Goal: Task Accomplishment & Management: Complete application form

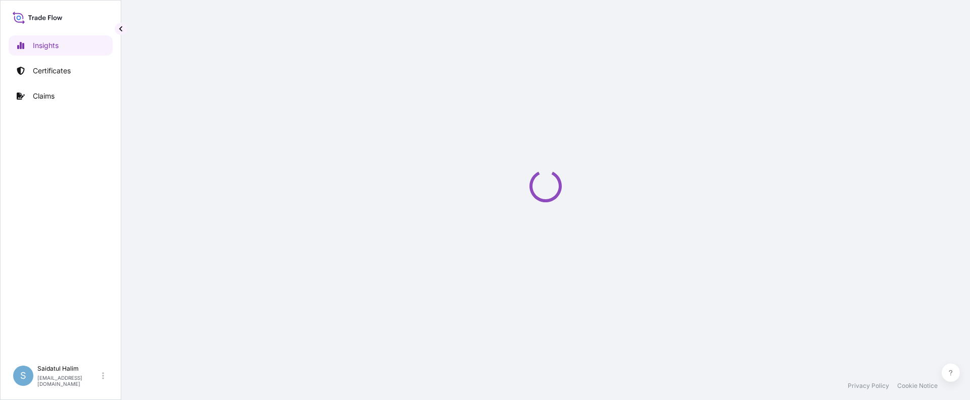
select select "2025"
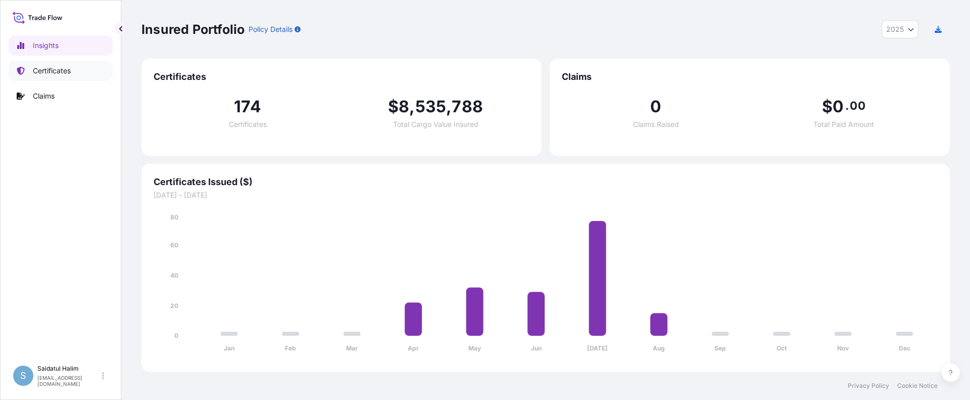
click at [53, 69] on p "Certificates" at bounding box center [52, 71] width 38 height 10
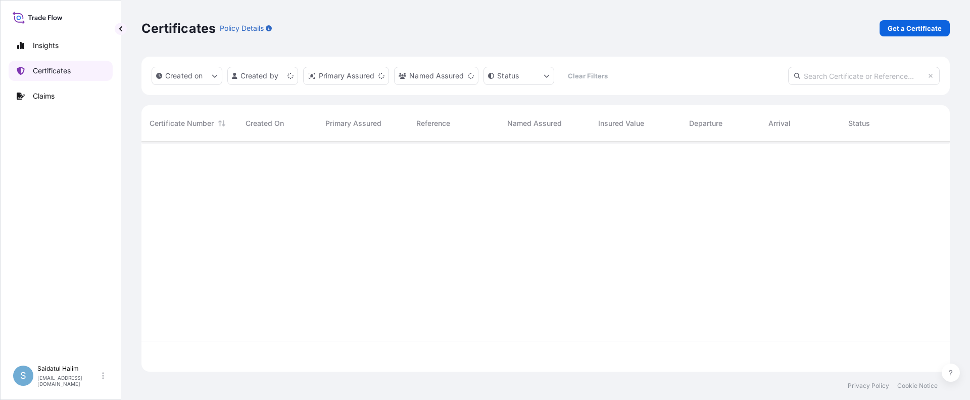
scroll to position [228, 801]
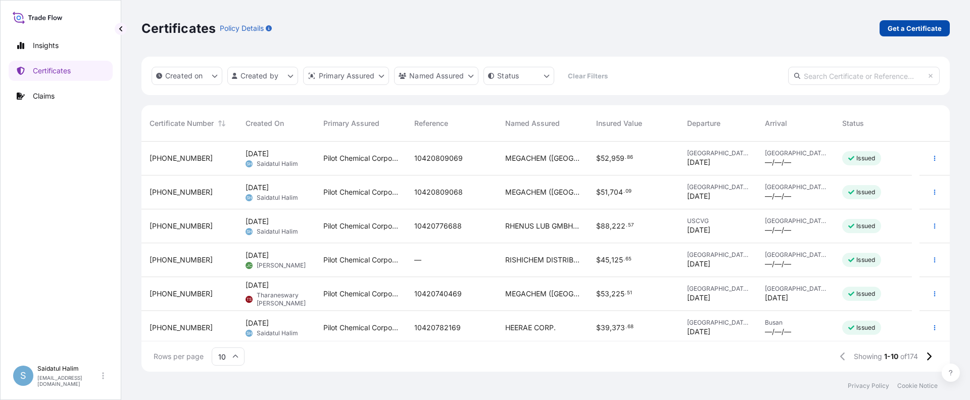
click at [902, 28] on p "Get a Certificate" at bounding box center [914, 28] width 54 height 10
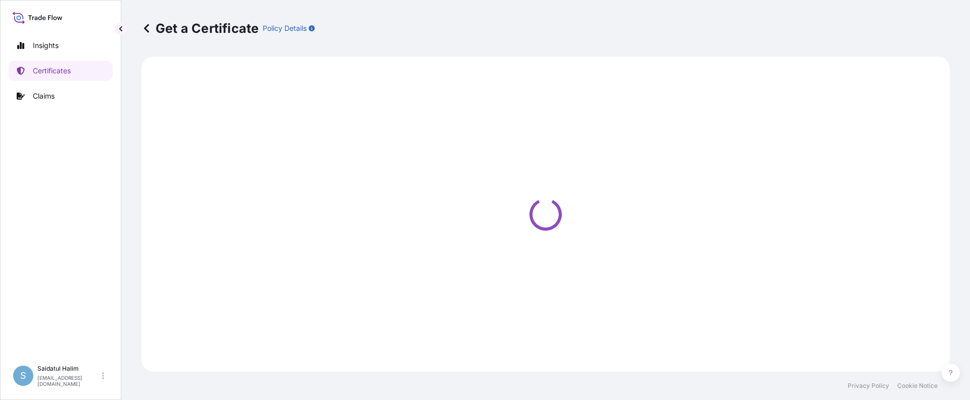
select select "Ocean Vessel"
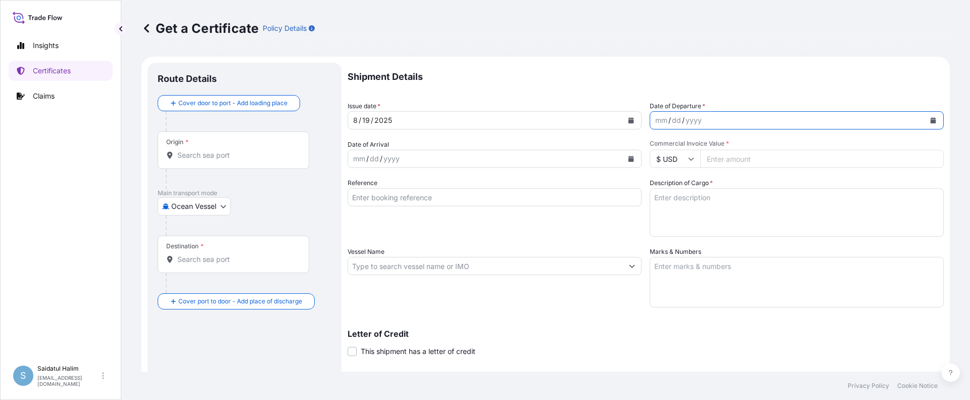
click at [930, 122] on icon "Calendar" at bounding box center [933, 120] width 6 height 6
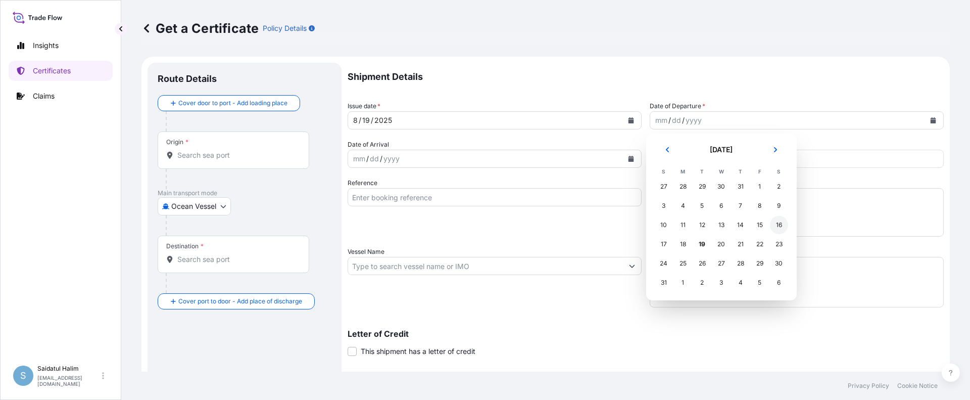
click at [780, 226] on div "16" at bounding box center [779, 225] width 18 height 18
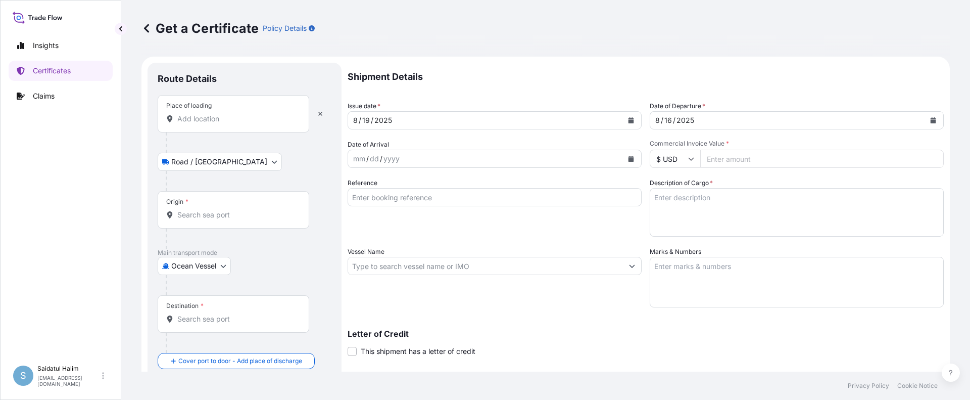
click at [181, 214] on input "Origin *" at bounding box center [236, 215] width 119 height 10
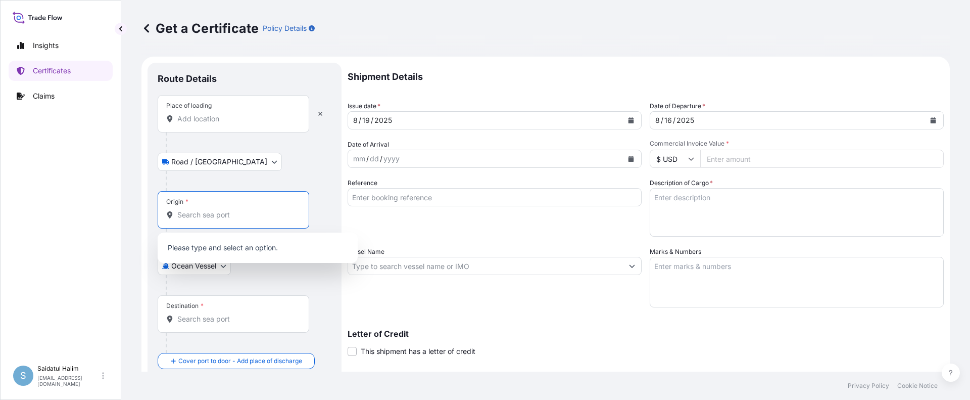
paste input "CINCINNATI"
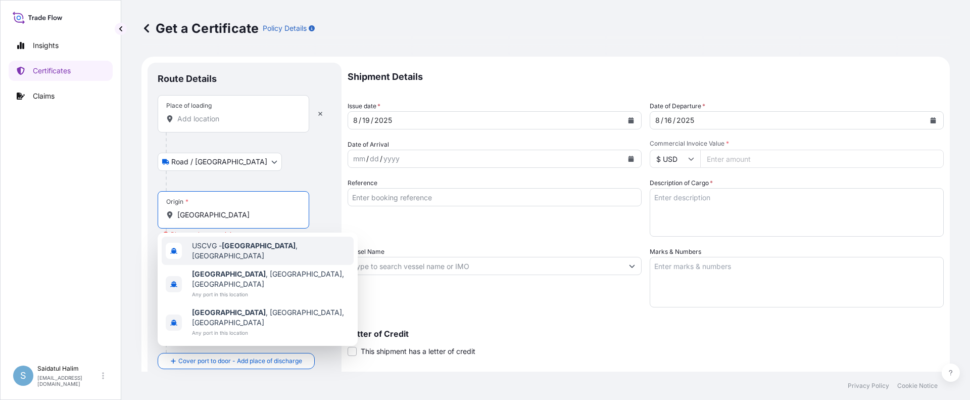
type input "USCVG - Cincinnati, United States"
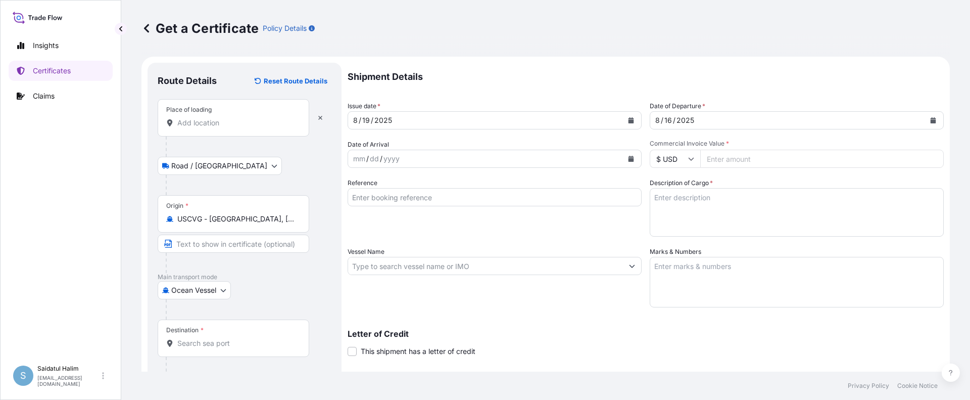
click at [576, 67] on p "Shipment Details" at bounding box center [645, 77] width 596 height 28
click at [212, 125] on input "Place of loading" at bounding box center [236, 123] width 119 height 10
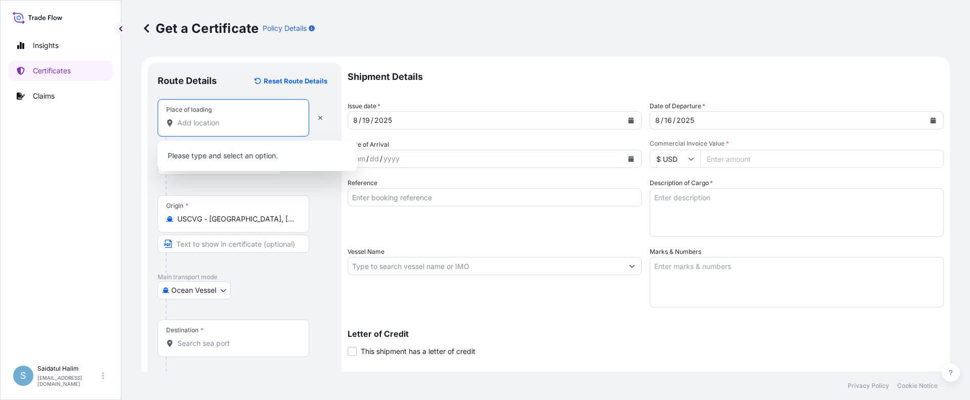
paste input "NORFOLK, VA"
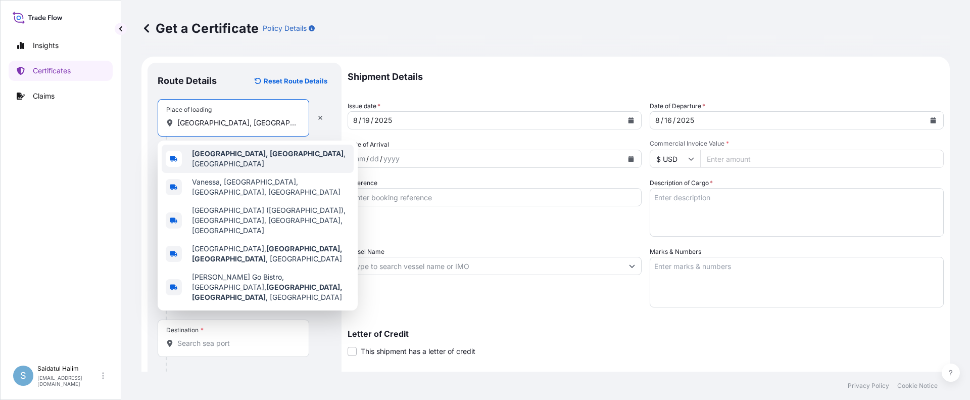
click at [216, 158] on b "Norfolk, VA" at bounding box center [268, 153] width 152 height 9
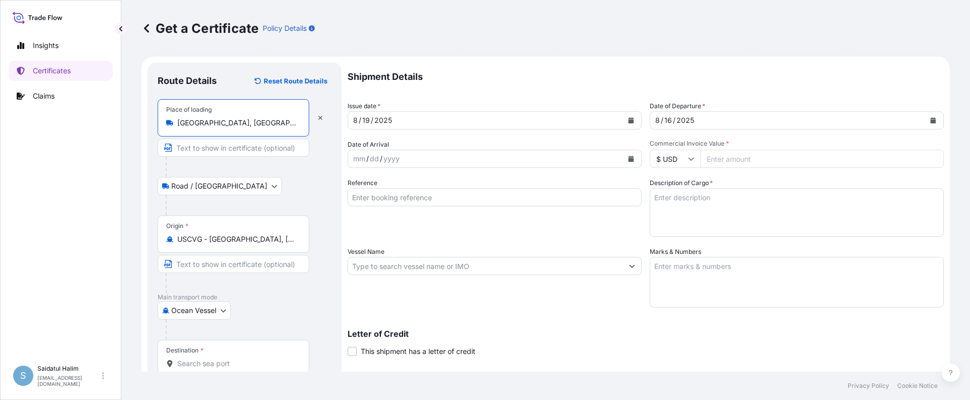
type input "Norfolk, VA, USA"
click at [298, 184] on div "Road / Inland Road / Inland" at bounding box center [245, 186] width 174 height 18
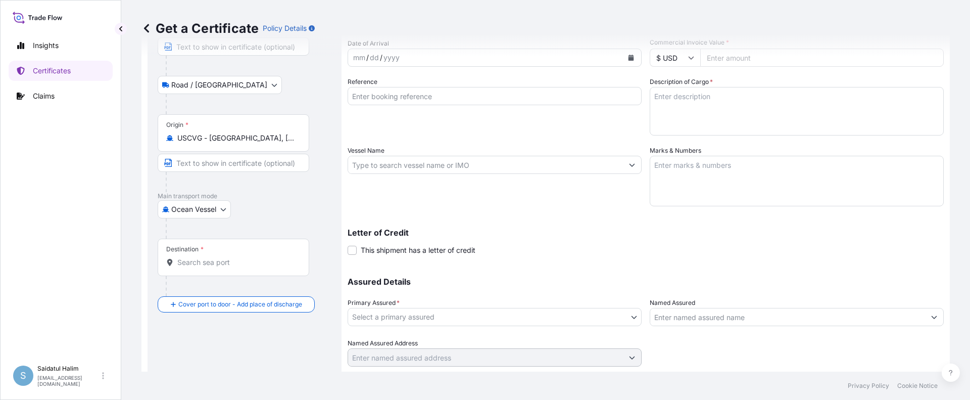
scroll to position [130, 0]
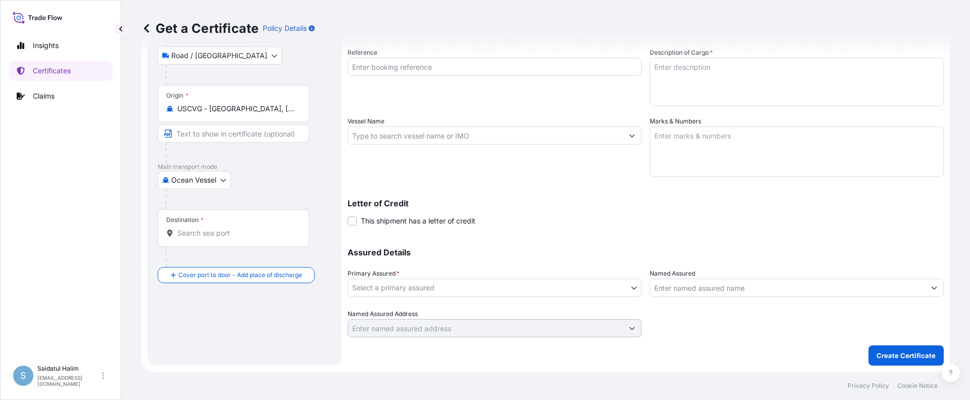
click at [572, 221] on div "Letter of Credit This shipment has a letter of credit Letter of credit * Letter…" at bounding box center [645, 212] width 596 height 27
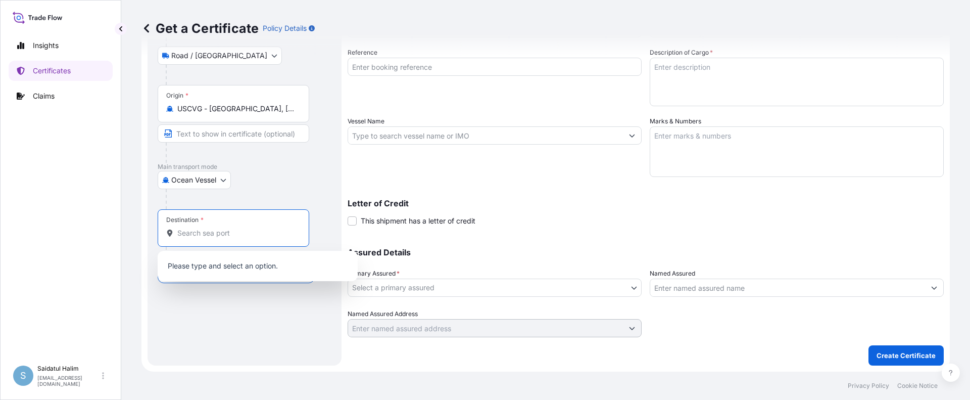
click at [201, 231] on input "Destination *" at bounding box center [236, 233] width 119 height 10
paste input "GENOA, ITALY"
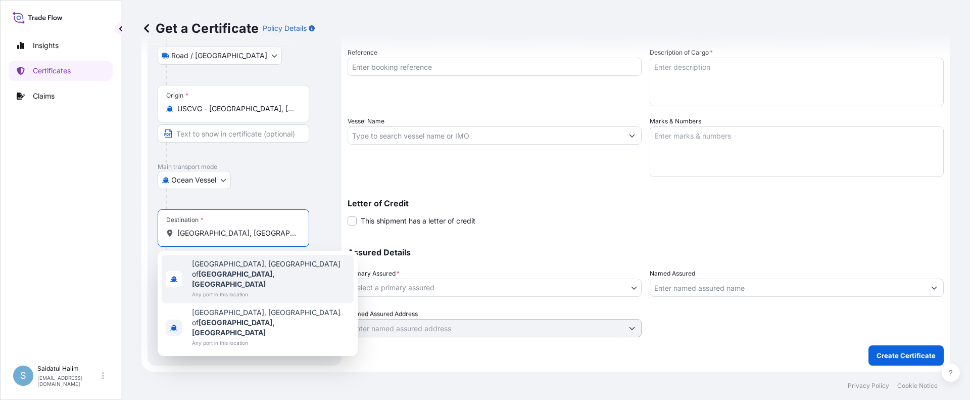
click at [216, 268] on span "Genoa, Metropolitan City of Genoa, Italy" at bounding box center [271, 274] width 158 height 30
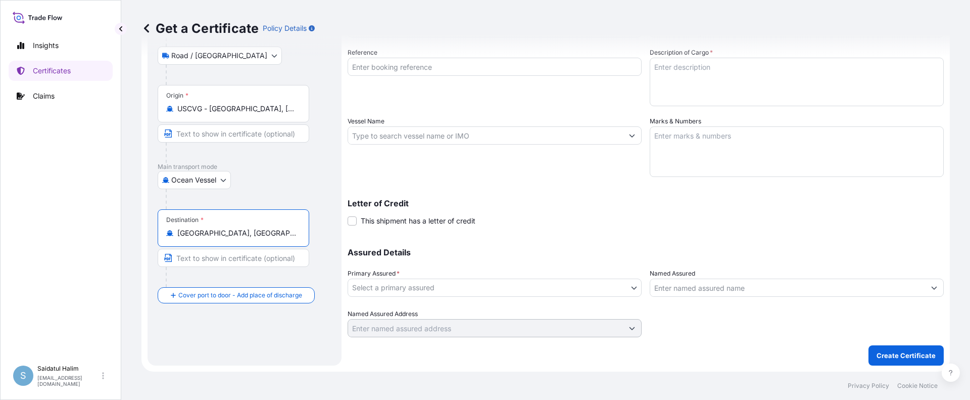
type input "Genoa, Metropolitan City of Genoa, Italy"
click at [208, 253] on input "Text to appear on certificate" at bounding box center [234, 257] width 152 height 18
paste input "GENOA, ITALY"
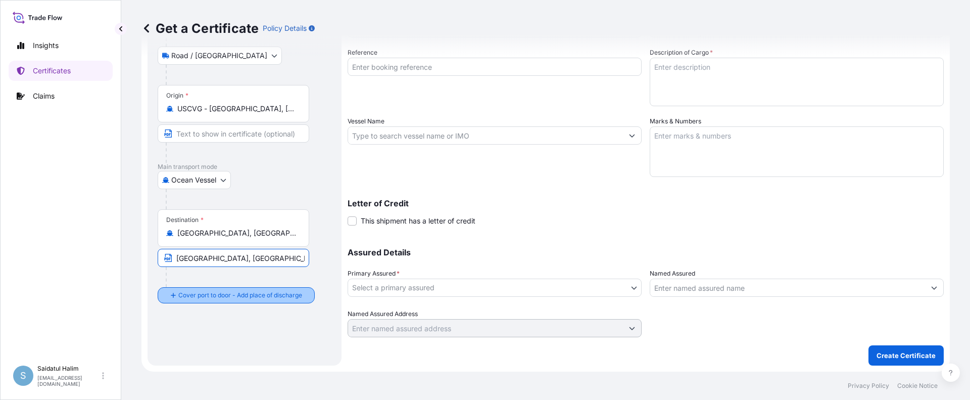
type input "GENOA, ITALY"
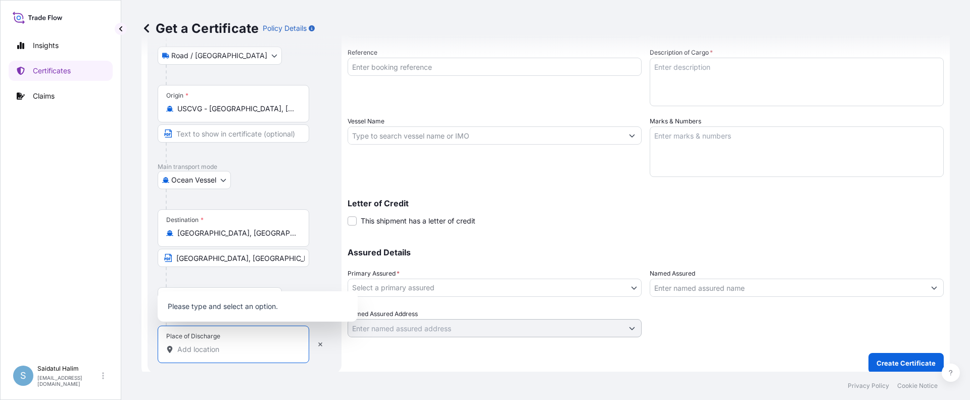
click at [203, 347] on input "Place of Discharge" at bounding box center [236, 349] width 119 height 10
paste input "GENOA, ITALY"
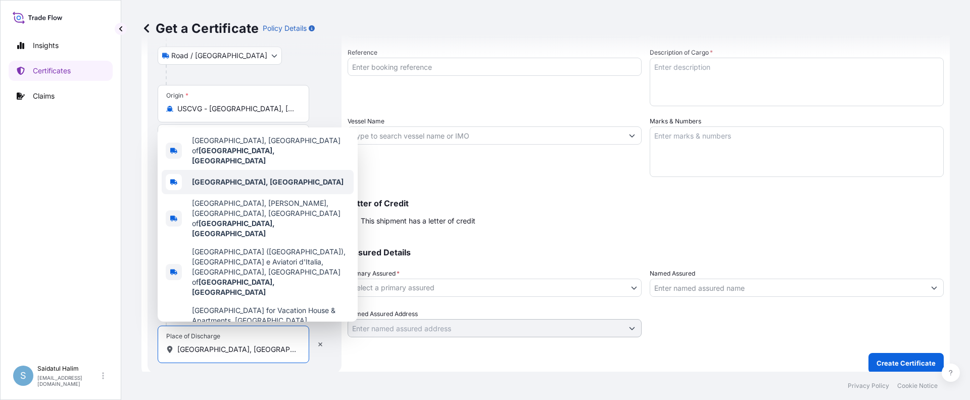
click at [215, 187] on span "Genoa, Italy" at bounding box center [268, 182] width 152 height 10
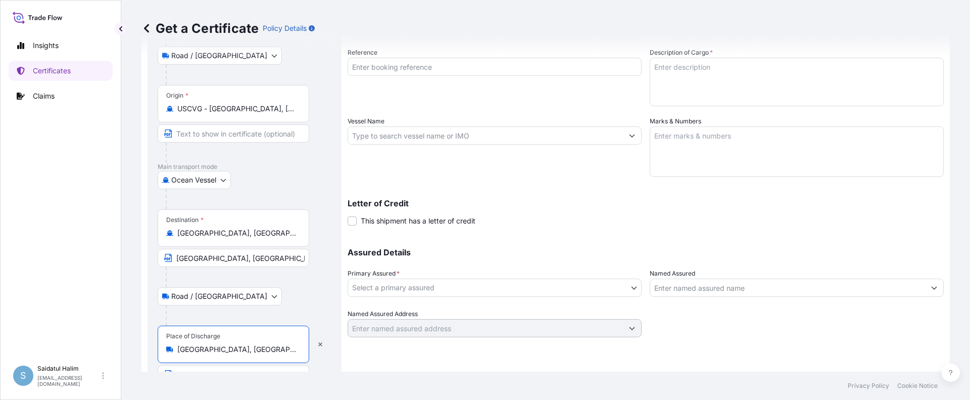
type input "Genoa, Italy"
click at [271, 309] on div at bounding box center [249, 315] width 166 height 20
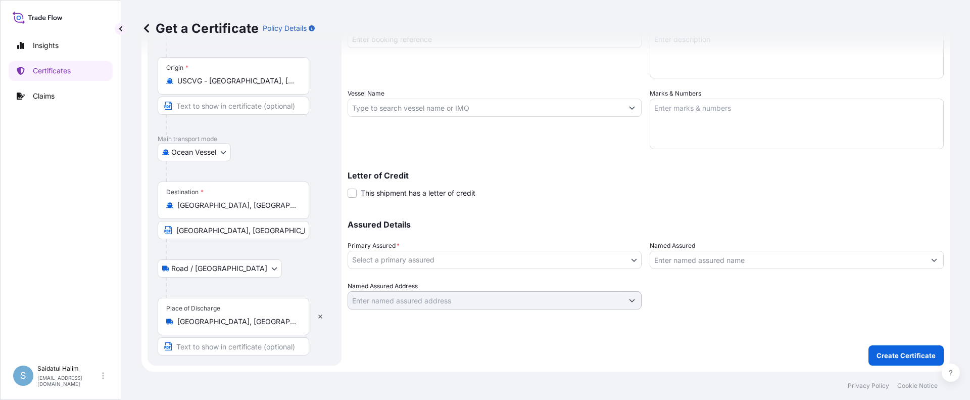
click at [293, 284] on div at bounding box center [249, 287] width 166 height 20
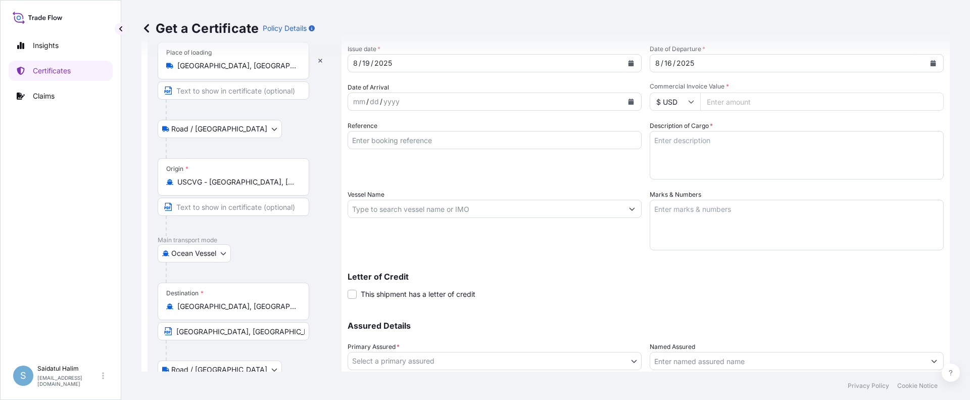
scroll to position [0, 0]
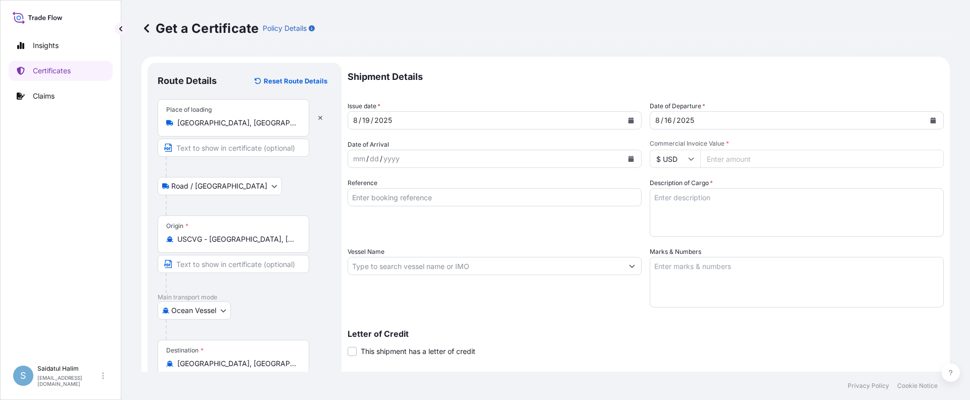
click at [757, 159] on input "Commercial Invoice Value *" at bounding box center [821, 159] width 243 height 18
paste input "74525.99"
type input "74525.99"
click at [389, 193] on input "Reference" at bounding box center [494, 197] width 294 height 18
click at [531, 178] on div "Reference" at bounding box center [494, 207] width 294 height 59
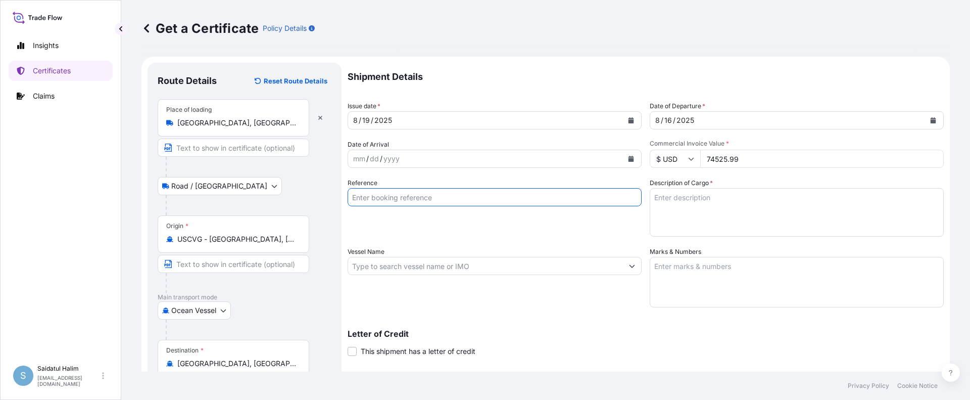
click at [520, 194] on input "Reference" at bounding box center [494, 197] width 294 height 18
paste input "10420819517"
type input "10420819517"
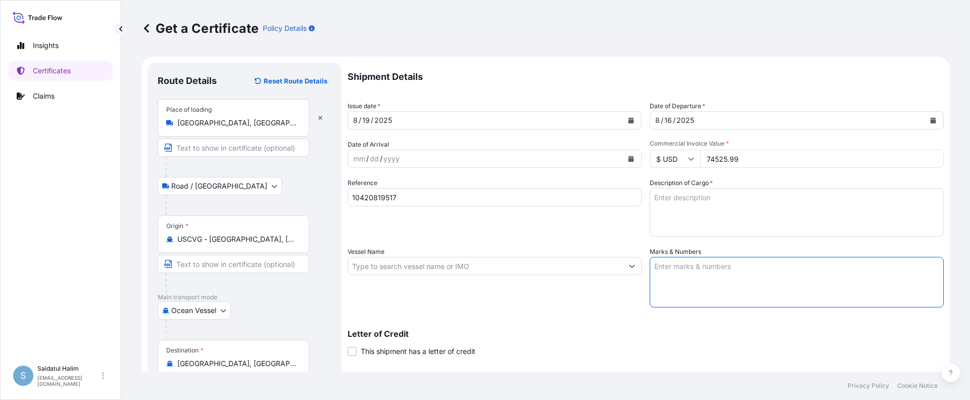
click at [705, 264] on textarea "Marks & Numbers" at bounding box center [797, 282] width 294 height 51
paste textarea "10420819517"
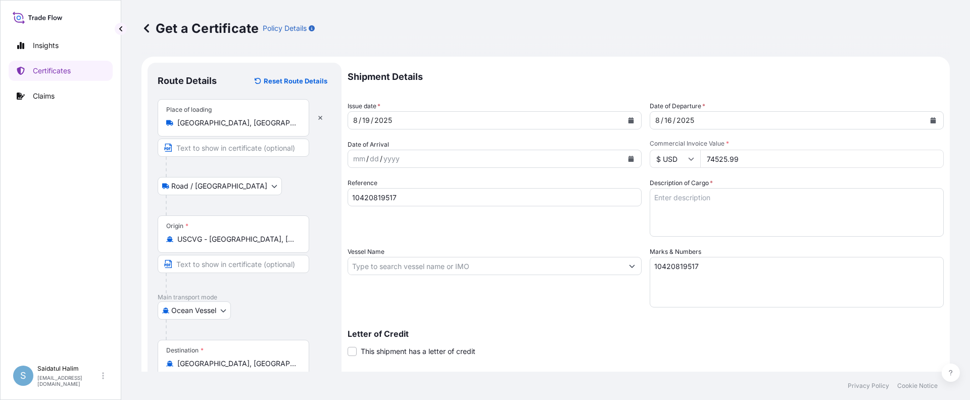
click at [669, 271] on textarea "10420819517" at bounding box center [797, 282] width 294 height 51
click at [668, 276] on textarea "10420819517" at bounding box center [797, 282] width 294 height 51
click at [701, 264] on textarea "10420819517" at bounding box center [797, 282] width 294 height 51
paste textarea "AC/250854 235262"
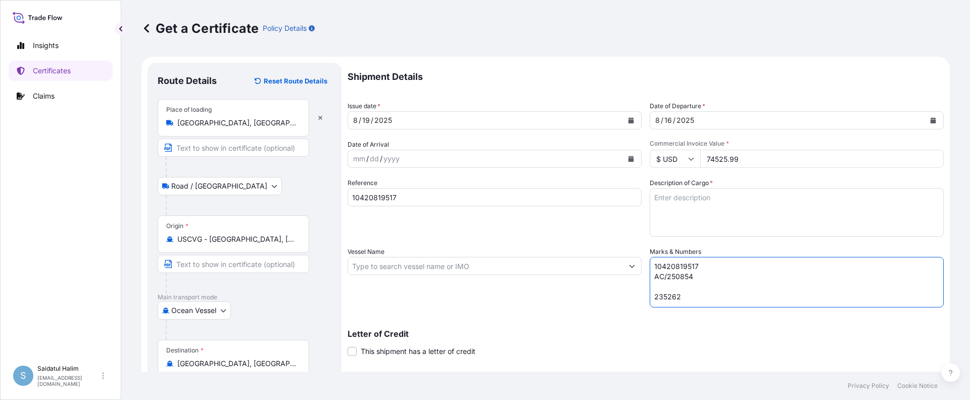
click at [662, 285] on textarea "10420819517 AC/250854 235262" at bounding box center [797, 282] width 294 height 51
type textarea "10420819517 AC/250854 235262"
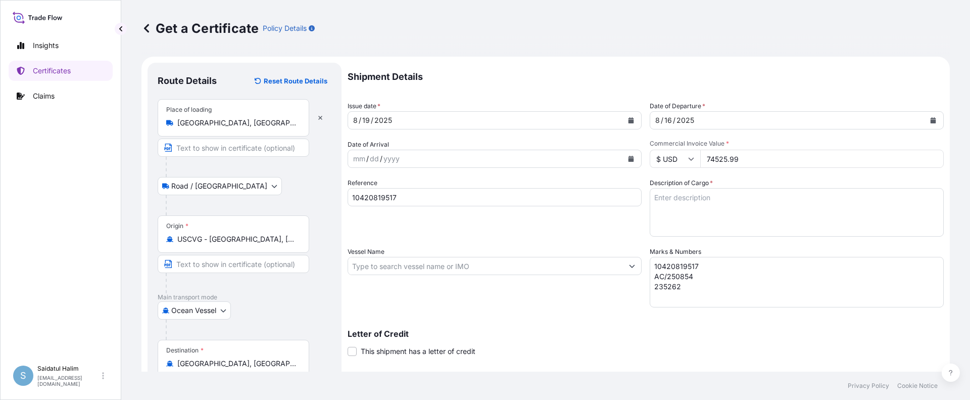
click at [565, 267] on input "Vessel Name" at bounding box center [485, 266] width 275 height 18
paste input "OOCL EUROPE"
click at [541, 264] on input "OOCL EUROPE, V." at bounding box center [485, 266] width 275 height 18
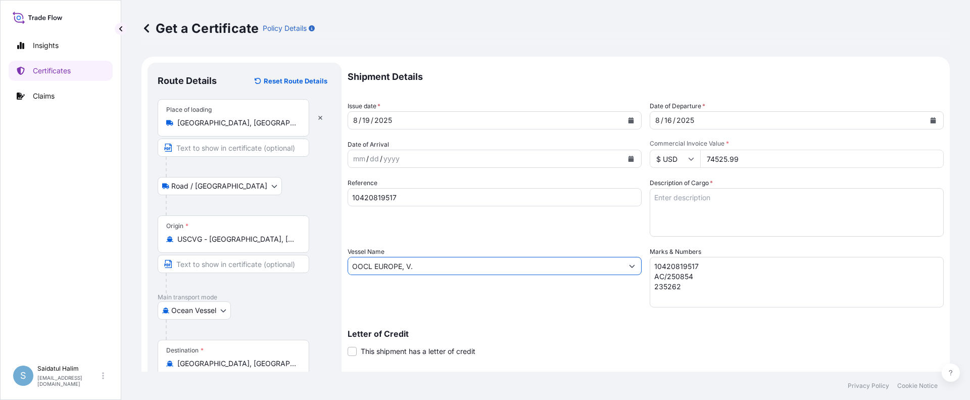
paste input "206E"
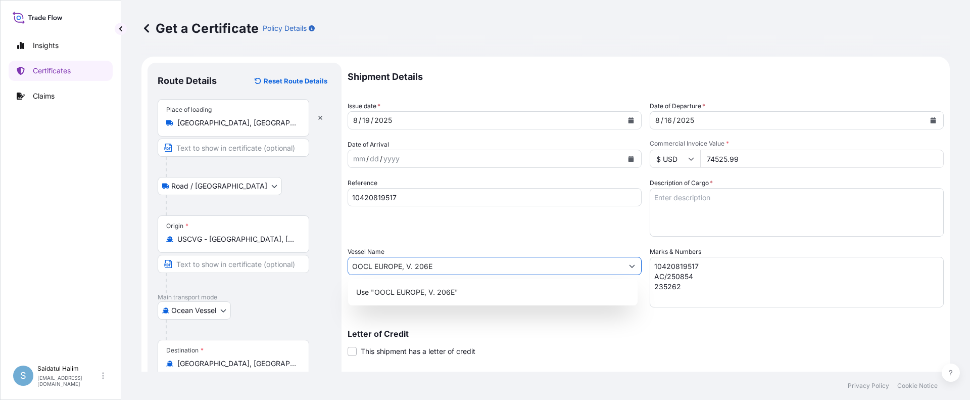
type input "OOCL EUROPE, V. 206E"
click at [519, 225] on div "Reference 10420819517" at bounding box center [494, 207] width 294 height 59
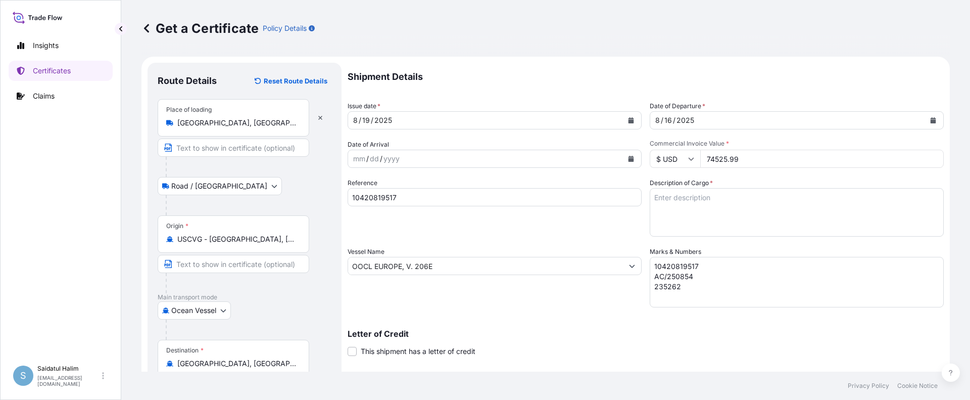
scroll to position [152, 0]
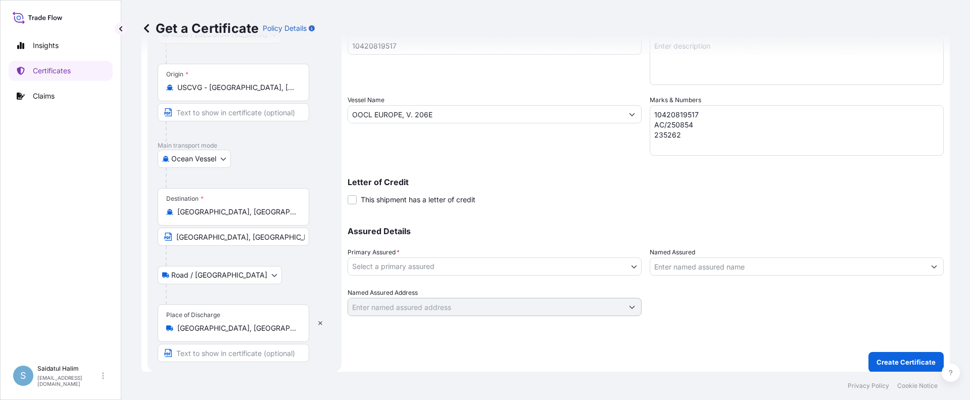
click at [425, 267] on body "0 options available. 1 option available. Insights Certificates Claims S Saidatu…" at bounding box center [485, 200] width 970 height 400
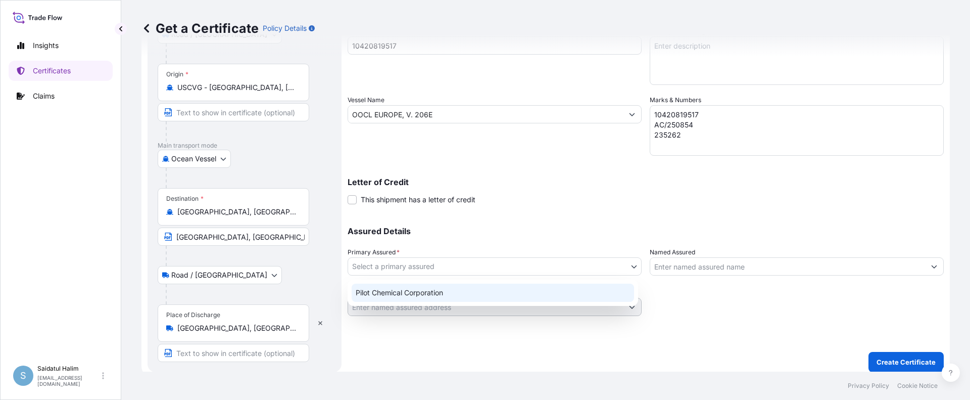
click at [403, 291] on div "Pilot Chemical Corporation" at bounding box center [493, 292] width 282 height 18
select select "31545"
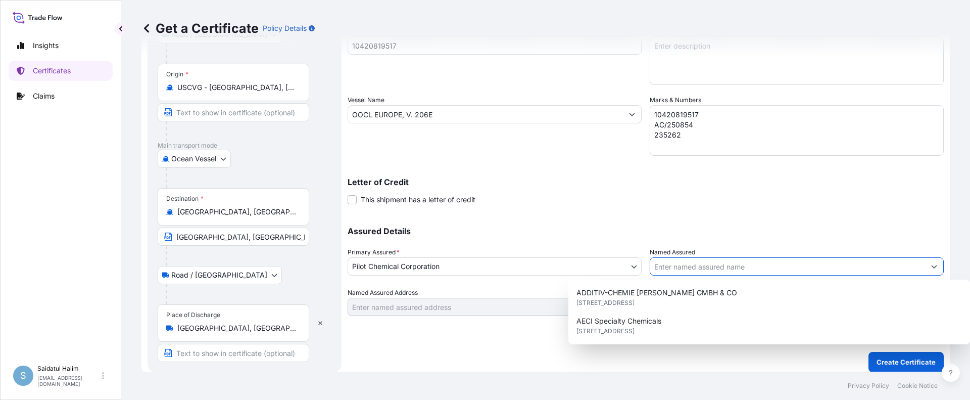
click at [717, 265] on input "Named Assured" at bounding box center [787, 266] width 275 height 18
paste input "INDUSTRIA CHIMICA PANZERI SRL"
type input "INDUSTRIA CHIMICA PANZERI SRL"
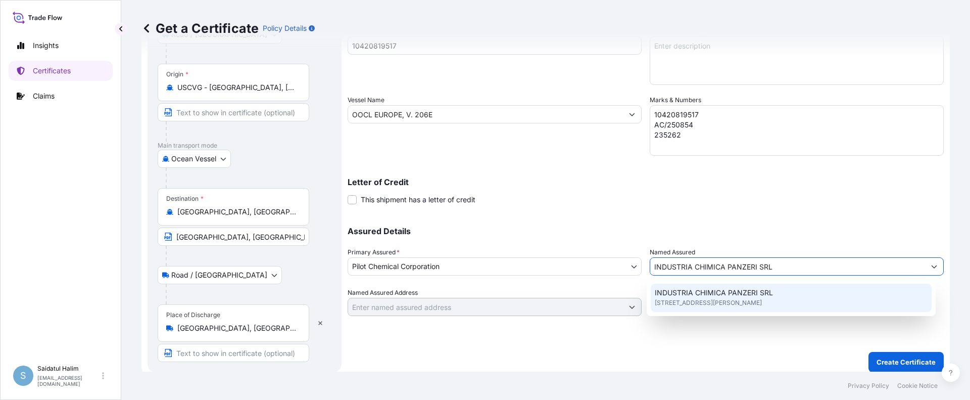
click at [717, 305] on span "VIA CAVOUR, 18, 24050, ORIO AL SERIO (BG), ITALY" at bounding box center [708, 302] width 107 height 10
type input "VIA CAVOUR, 18"
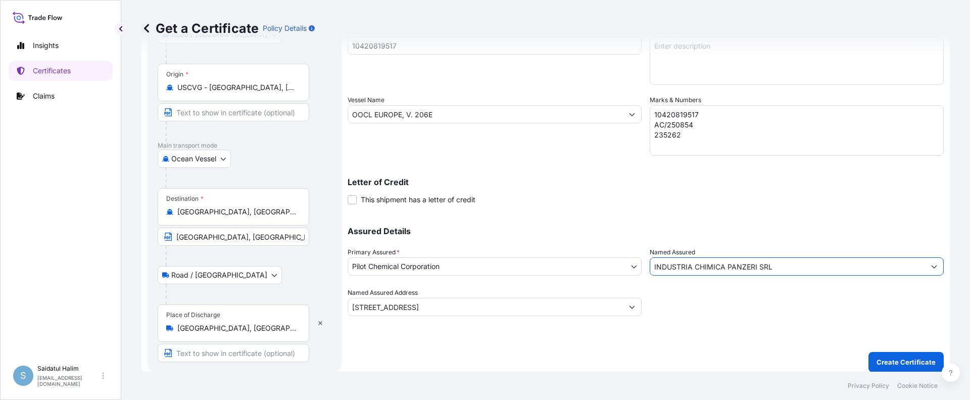
type input "INDUSTRIA CHIMICA PANZERI SRL"
click at [696, 198] on div "Letter of Credit This shipment has a letter of credit Letter of credit * Letter…" at bounding box center [645, 191] width 596 height 27
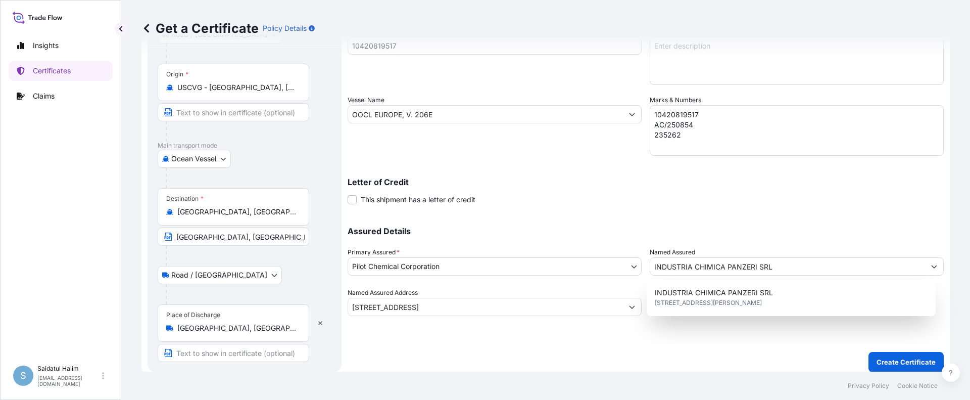
scroll to position [0, 0]
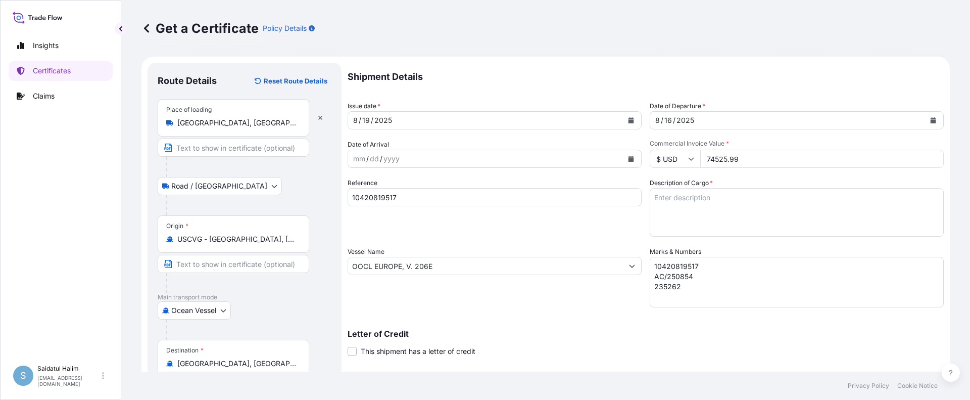
click at [678, 197] on textarea "Description of Cargo *" at bounding box center [797, 212] width 294 height 48
paste textarea "12"
click at [686, 196] on textarea "12" at bounding box center [797, 212] width 294 height 48
paste textarea "IBC CONTAINER LOADED INTO 1 20' CONTAINER(S) CALFAX 10L-45"
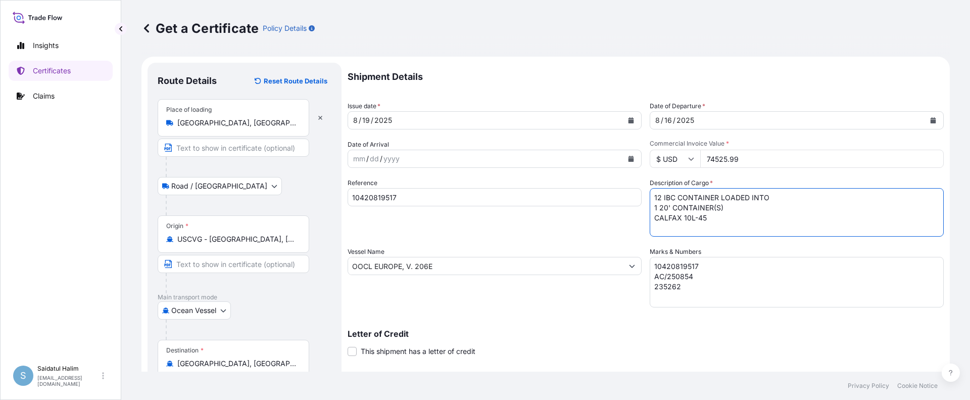
scroll to position [6, 0]
click at [668, 229] on textarea "12 IBC CONTAINER LOADED INTO 1 20' CONTAINER(S) CALFAX 10L-45" at bounding box center [797, 212] width 294 height 48
paste textarea "4"
click at [666, 231] on textarea "12 IBC CONTAINER LOADED INTO 1 20' CONTAINER(S) CALFAX 10L-45 4" at bounding box center [797, 212] width 294 height 48
paste textarea "IBC CONTAINER LOADED INTO 1 20' CONTAINER(S) CALFAX DB-45"
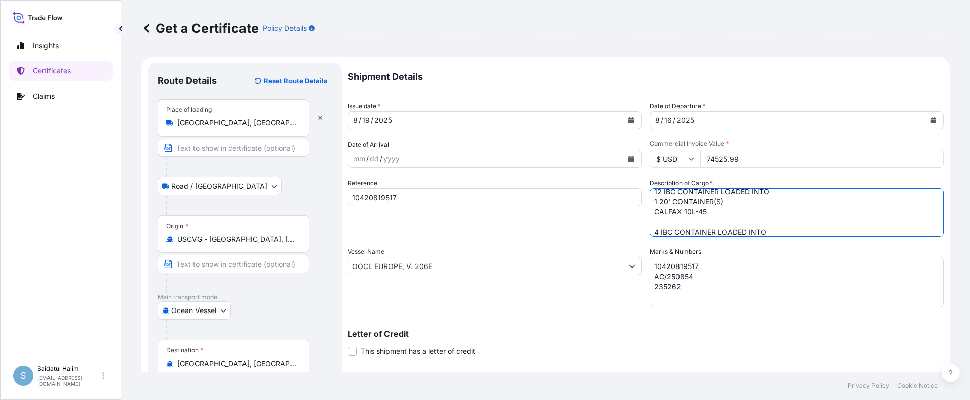
scroll to position [26, 0]
type textarea "12 IBC CONTAINER LOADED INTO 1 20' CONTAINER(S) CALFAX 10L-45 4 IBC CONTAINER L…"
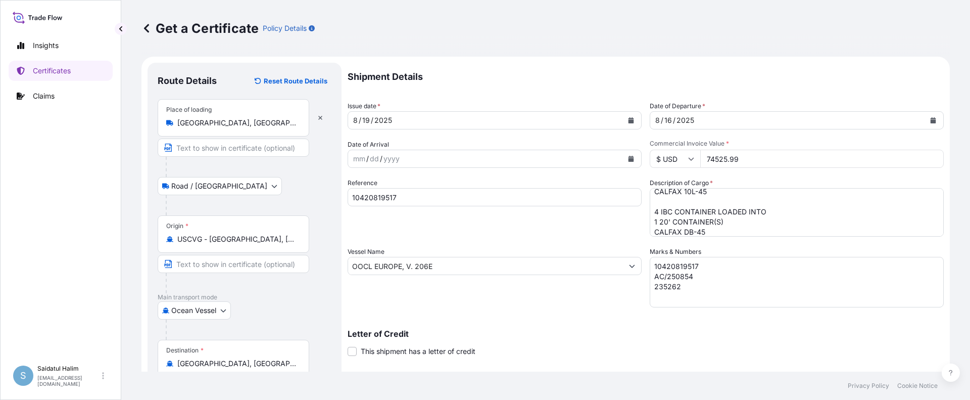
drag, startPoint x: 723, startPoint y: 354, endPoint x: 716, endPoint y: 335, distance: 19.5
click at [723, 354] on div "Letter of Credit This shipment has a letter of credit Letter of credit * Letter…" at bounding box center [645, 342] width 596 height 27
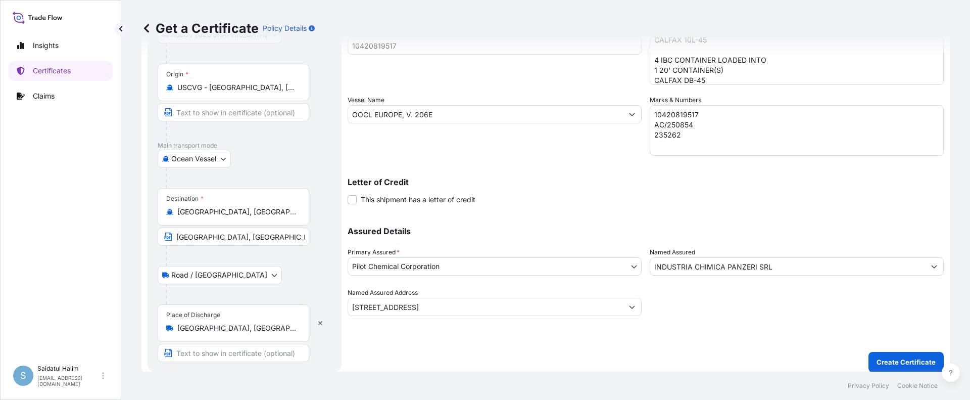
scroll to position [158, 0]
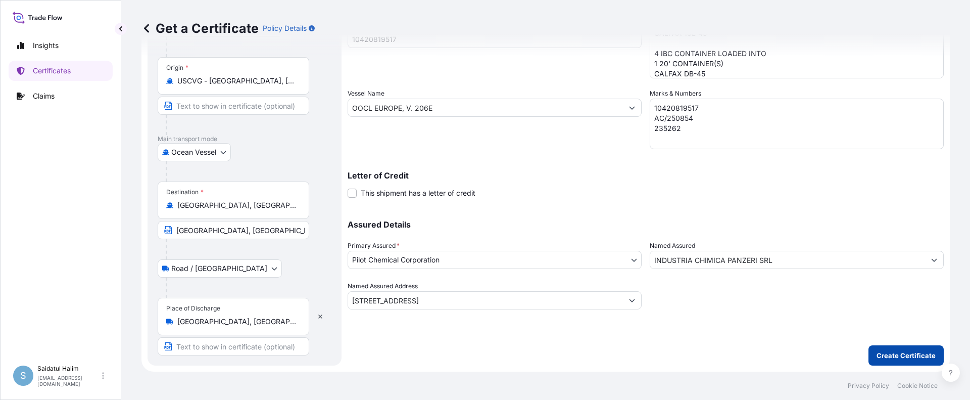
click at [903, 358] on p "Create Certificate" at bounding box center [905, 355] width 59 height 10
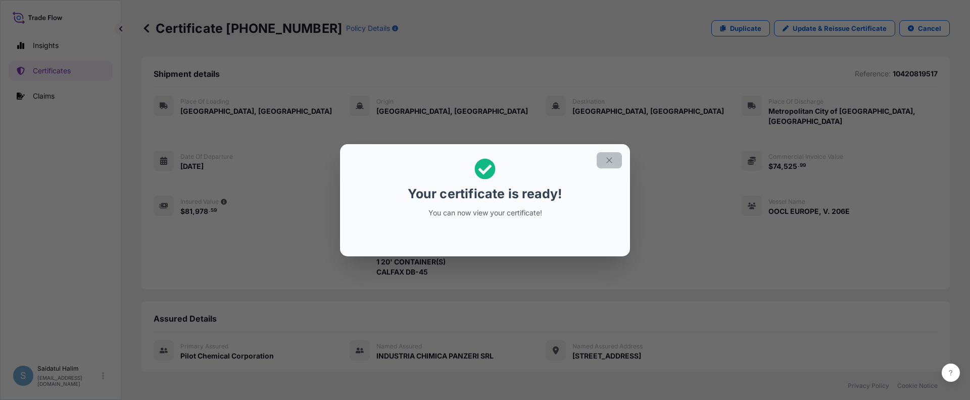
click at [611, 161] on icon "button" at bounding box center [609, 160] width 6 height 6
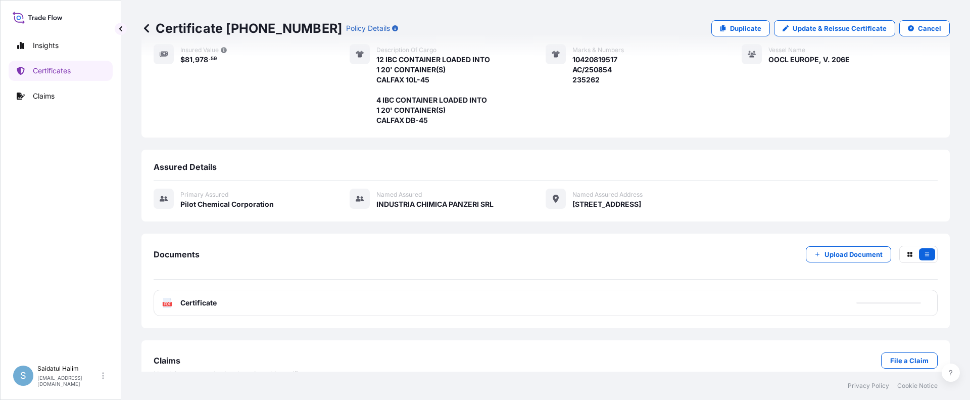
scroll to position [161, 0]
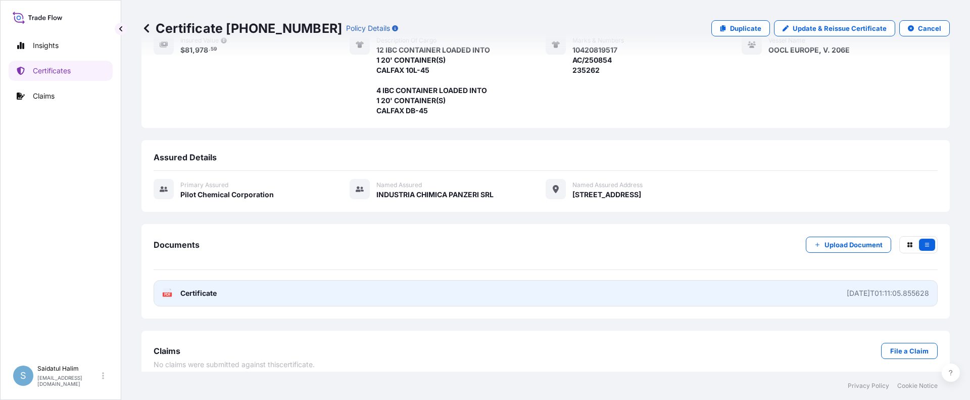
click at [557, 283] on link "PDF Certificate 2025-08-19T01:11:05.855628" at bounding box center [546, 293] width 784 height 26
